Goal: Information Seeking & Learning: Learn about a topic

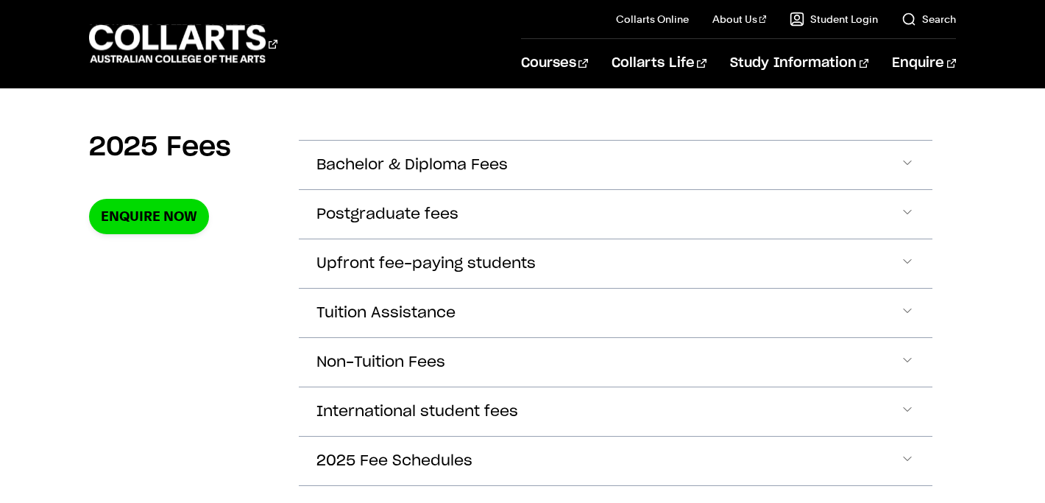
scroll to position [511, 0]
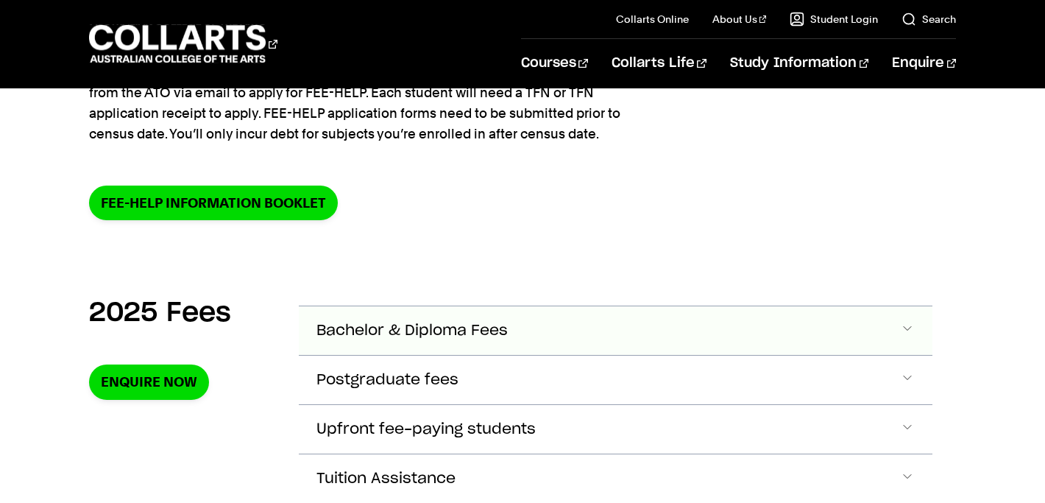
click at [431, 333] on span "Bachelor & Diploma Fees" at bounding box center [411, 330] width 191 height 17
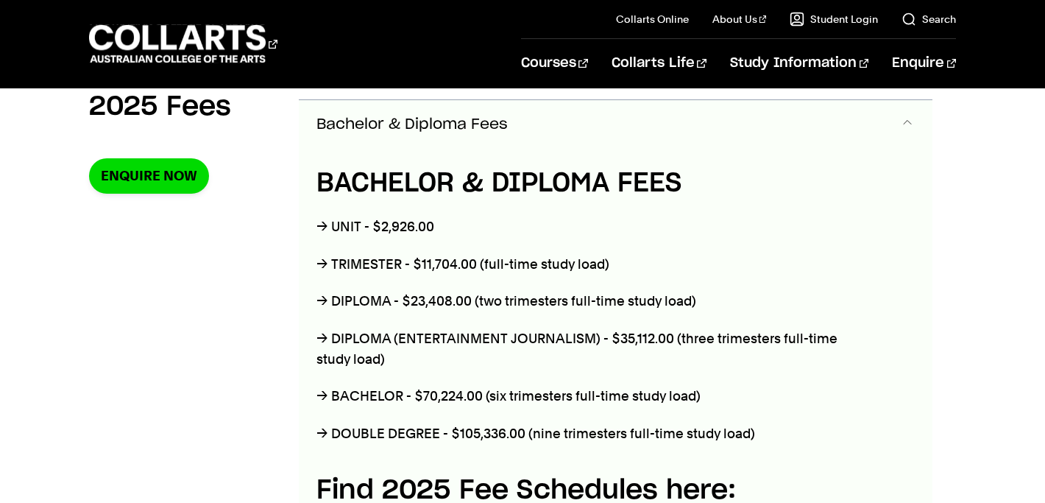
scroll to position [538, 0]
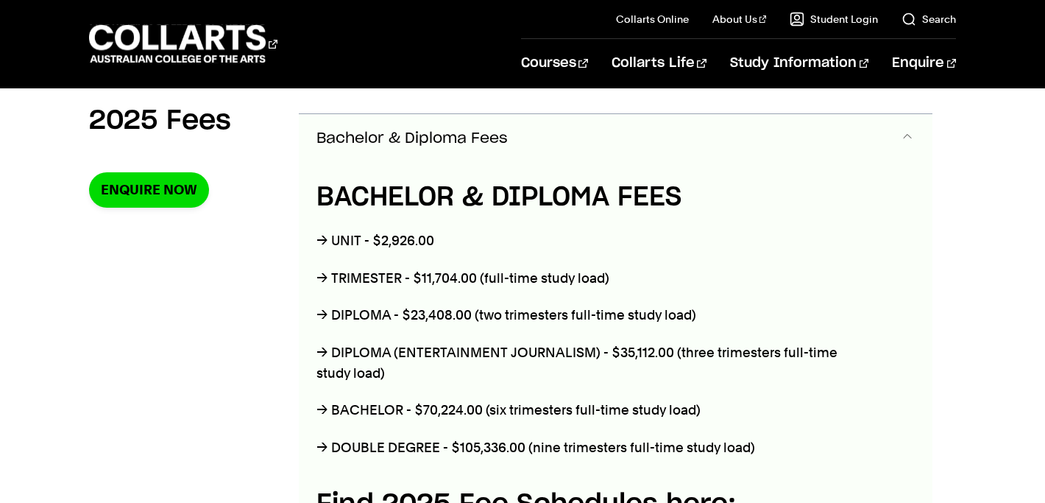
click at [561, 139] on button "Bachelor & Diploma Fees" at bounding box center [616, 138] width 634 height 49
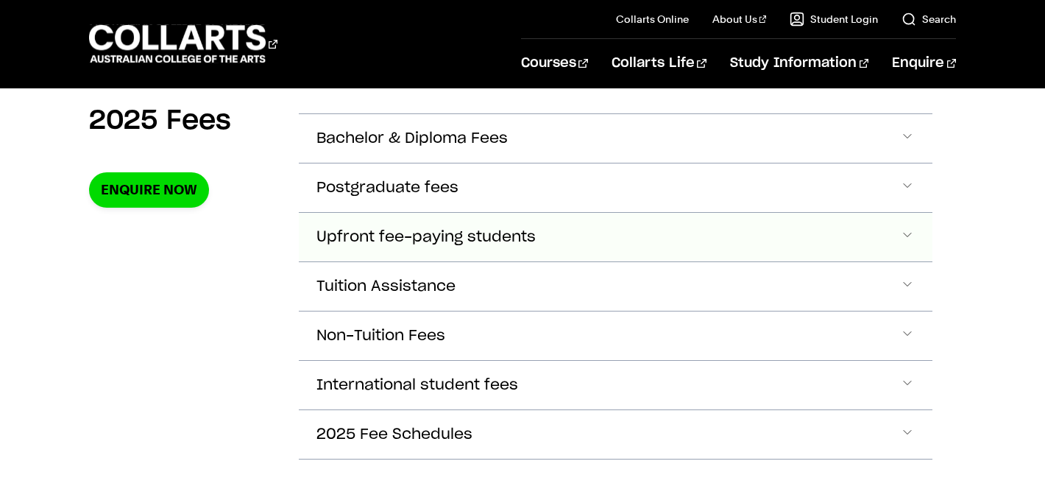
click at [508, 163] on button "Upfront fee-paying students" at bounding box center [616, 138] width 634 height 49
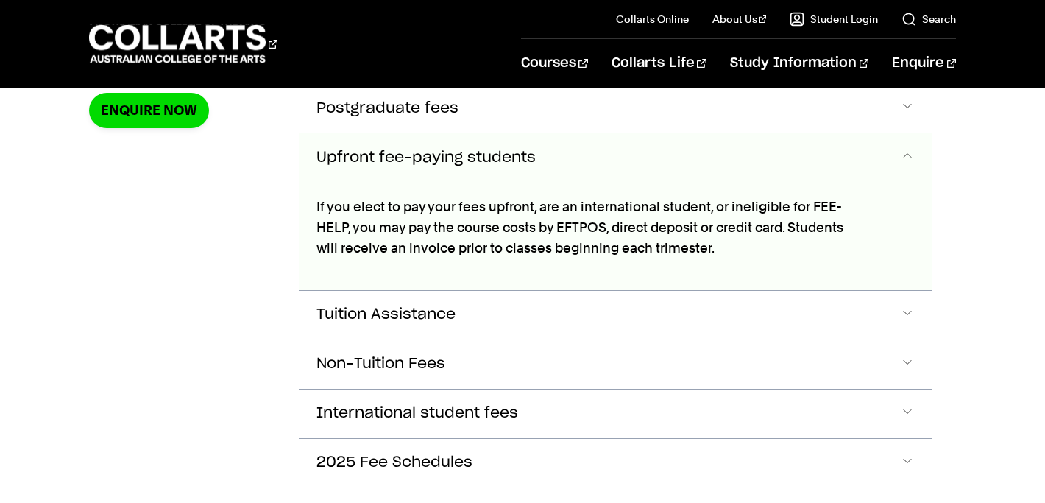
scroll to position [617, 0]
click at [508, 159] on span "Upfront fee-paying students" at bounding box center [425, 157] width 219 height 17
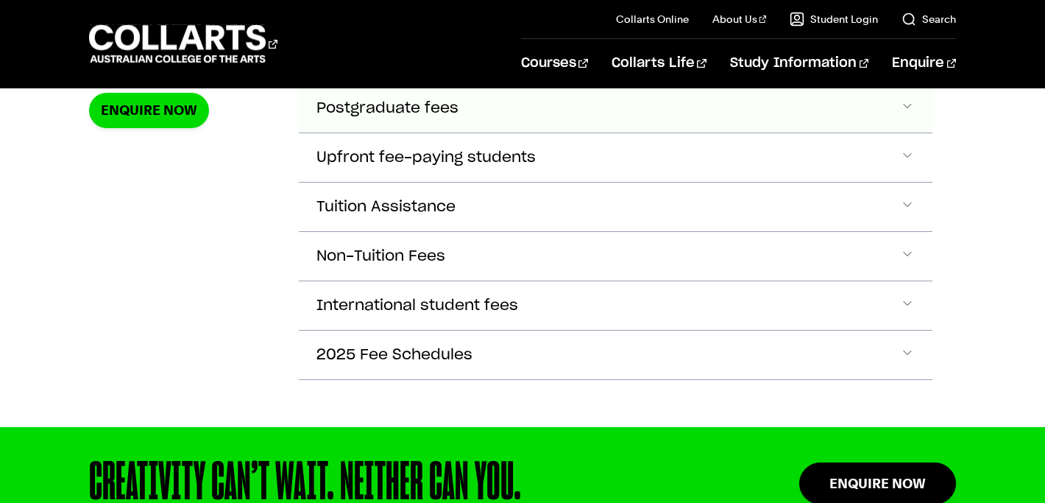
click at [496, 83] on button "Postgraduate fees" at bounding box center [616, 59] width 634 height 49
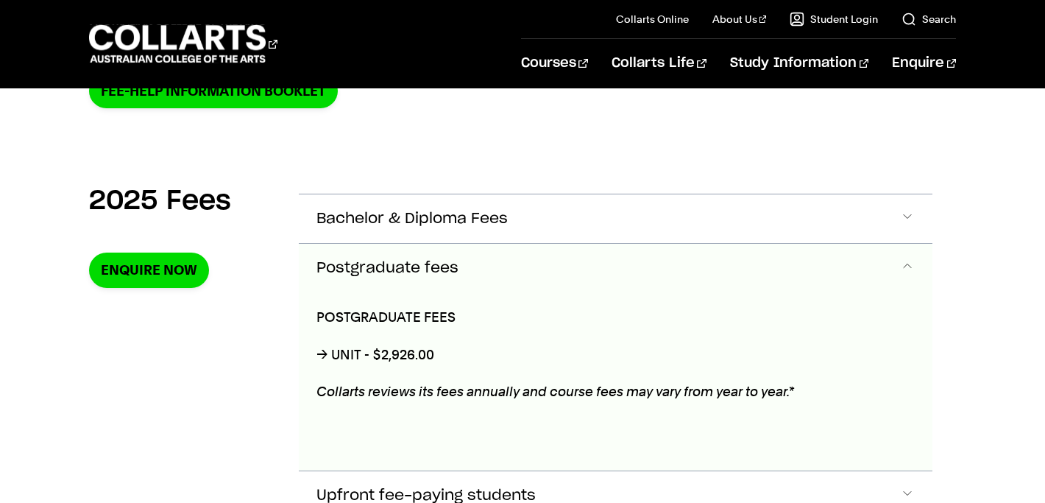
scroll to position [452, 0]
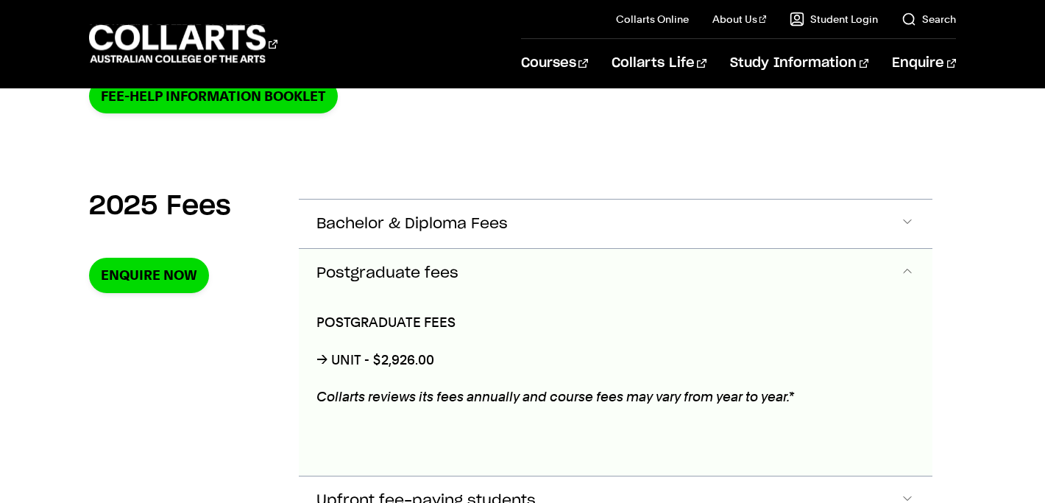
click at [461, 259] on button "Postgraduate fees" at bounding box center [616, 273] width 634 height 49
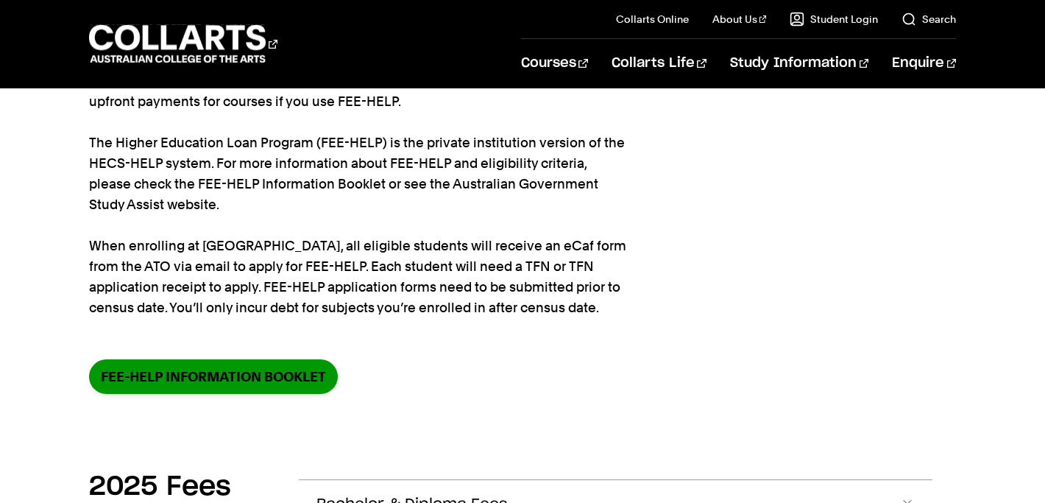
scroll to position [174, 0]
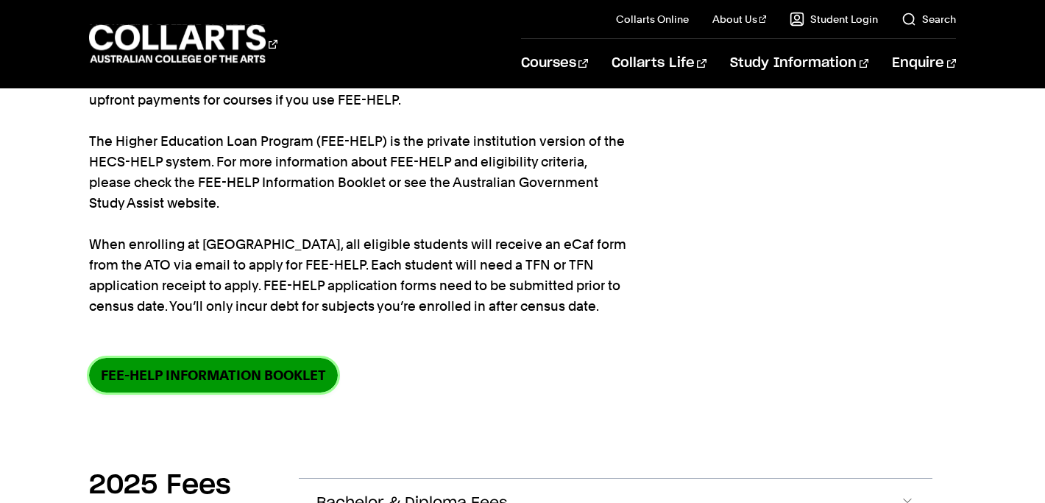
click at [273, 379] on link "FEE-HELP information booklet" at bounding box center [213, 375] width 249 height 35
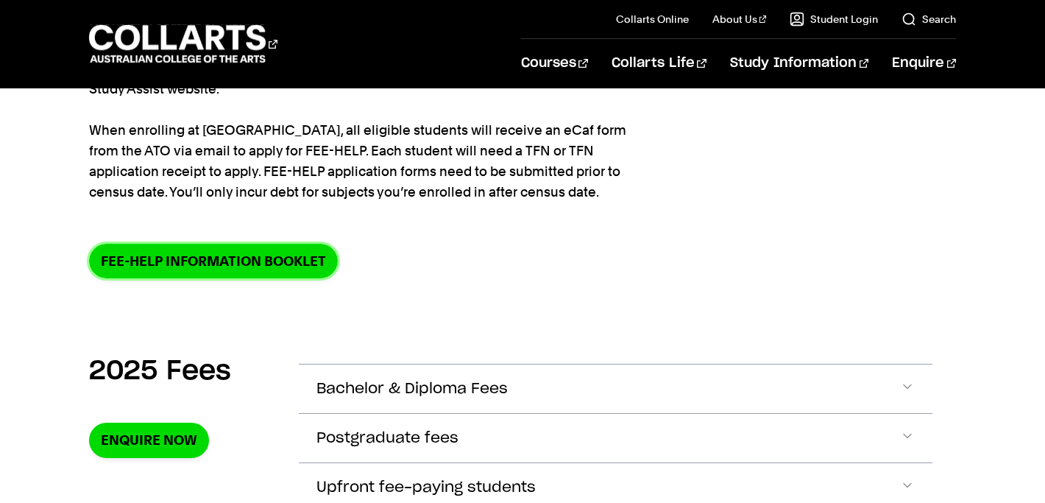
scroll to position [347, 0]
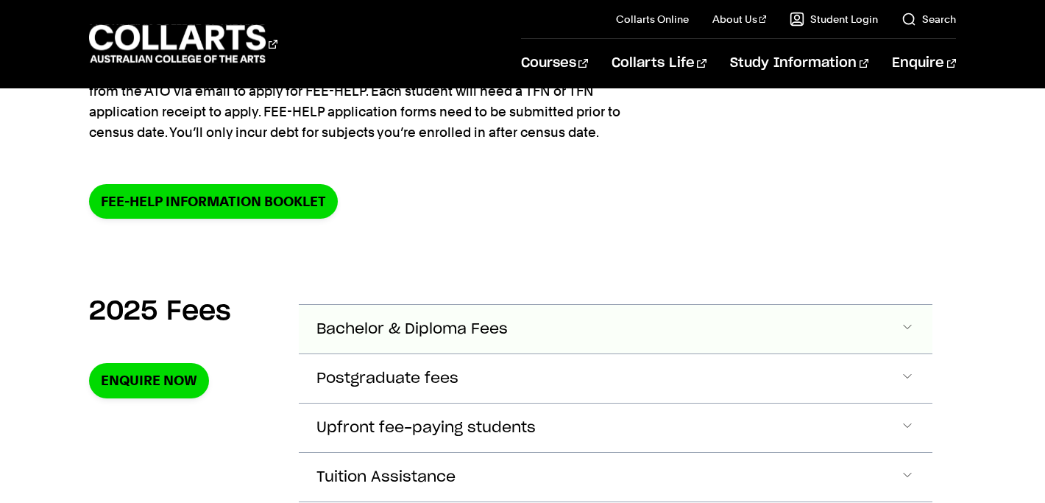
click at [434, 330] on span "Bachelor & Diploma Fees" at bounding box center [411, 329] width 191 height 17
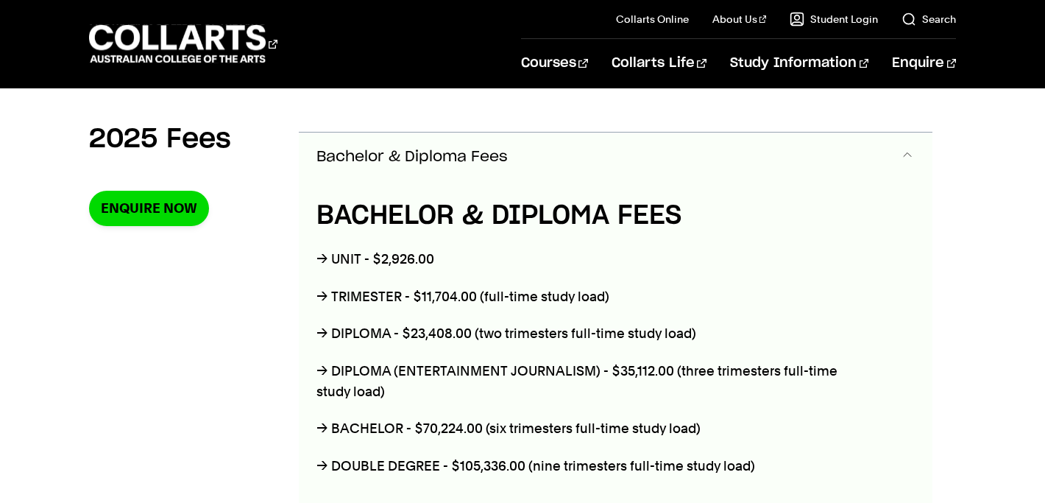
click at [467, 155] on span "Bachelor & Diploma Fees" at bounding box center [411, 157] width 191 height 17
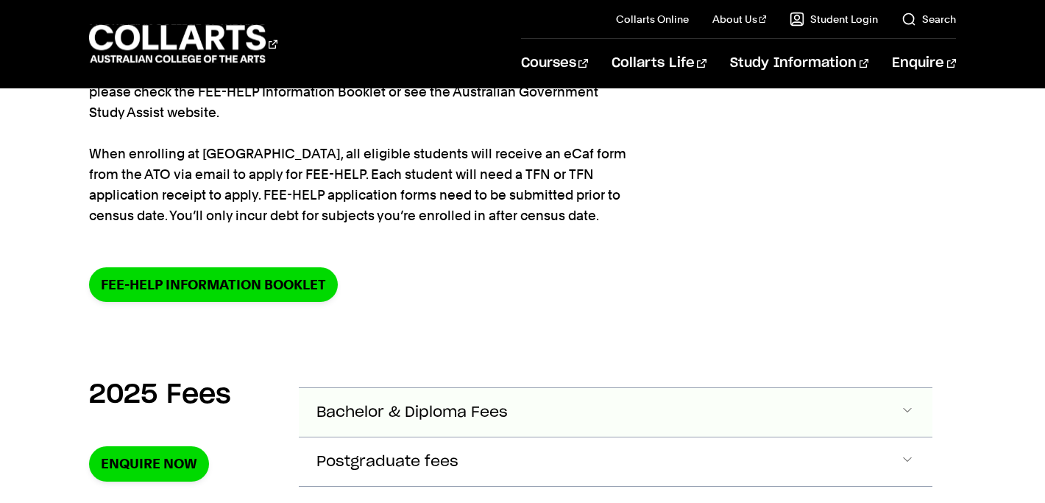
scroll to position [263, 0]
